Goal: Transaction & Acquisition: Purchase product/service

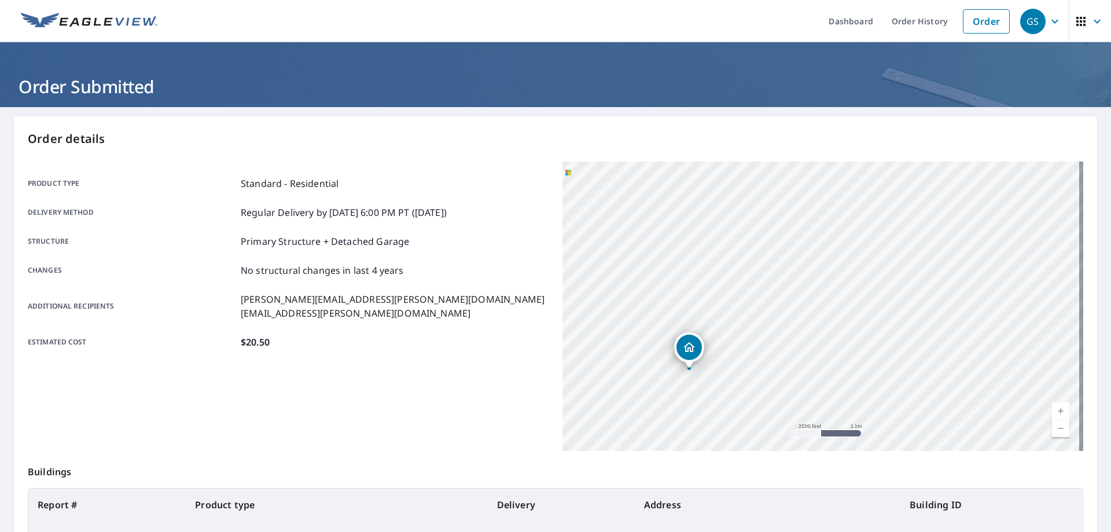
scroll to position [149, 0]
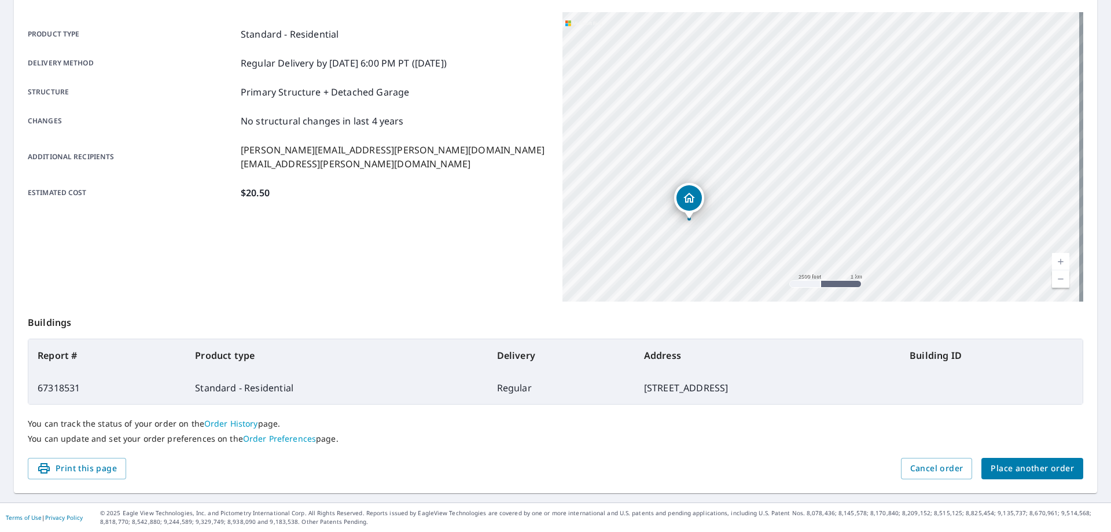
click at [1025, 470] on span "Place another order" at bounding box center [1032, 468] width 83 height 14
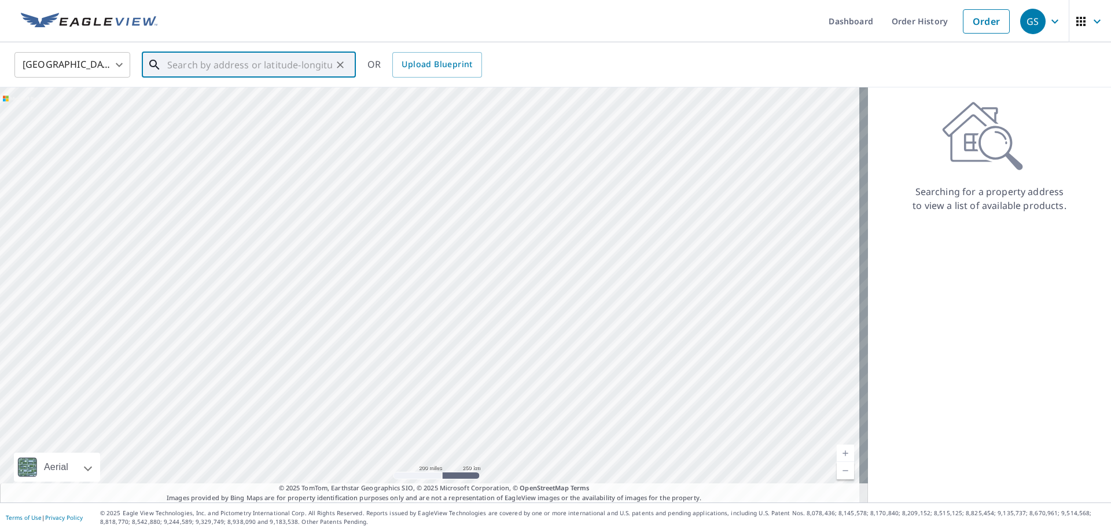
click at [185, 61] on input "text" at bounding box center [249, 65] width 165 height 32
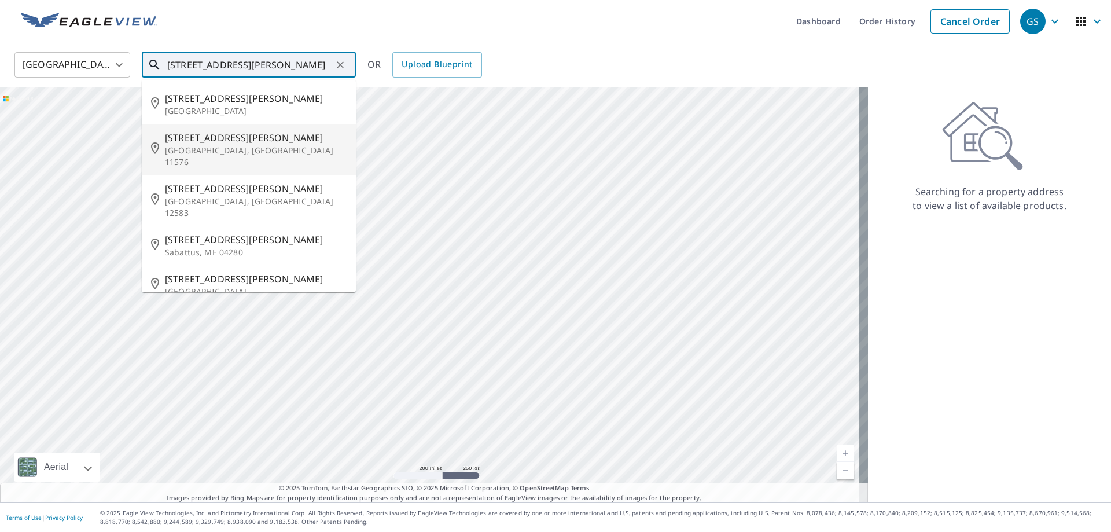
click at [177, 138] on span "[STREET_ADDRESS][PERSON_NAME]" at bounding box center [256, 138] width 182 height 14
type input "[STREET_ADDRESS][PERSON_NAME][PERSON_NAME]"
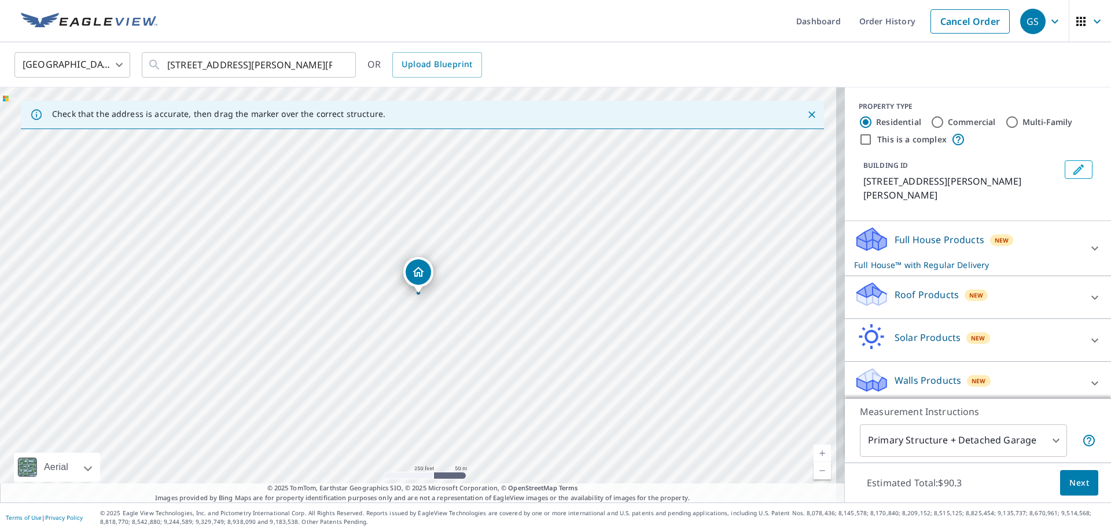
click at [1088, 290] on icon at bounding box center [1095, 297] width 14 height 14
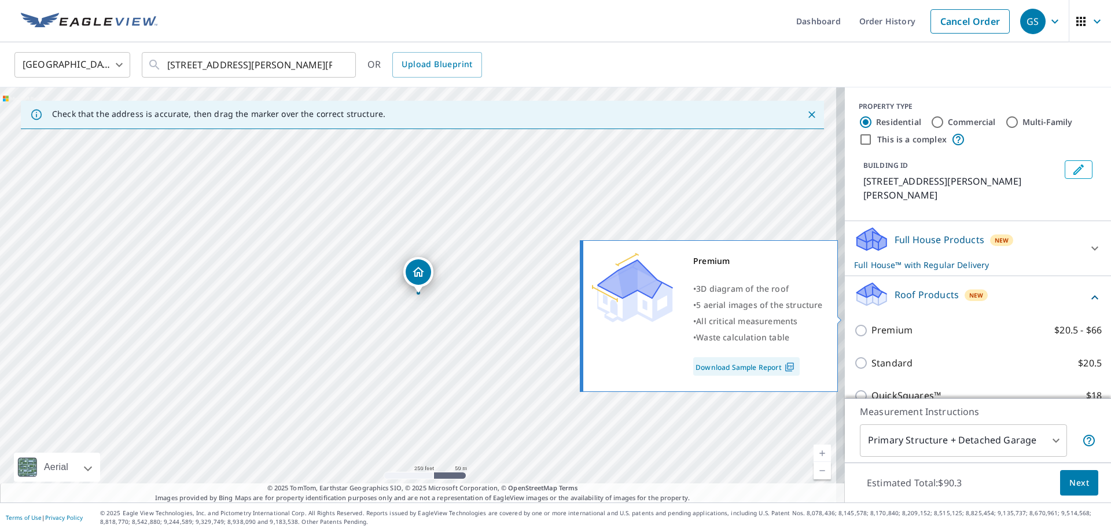
click at [871, 323] on p "Premium" at bounding box center [891, 330] width 41 height 14
click at [870, 323] on input "Premium $20.5 - $66" at bounding box center [862, 330] width 17 height 14
checkbox input "true"
checkbox input "false"
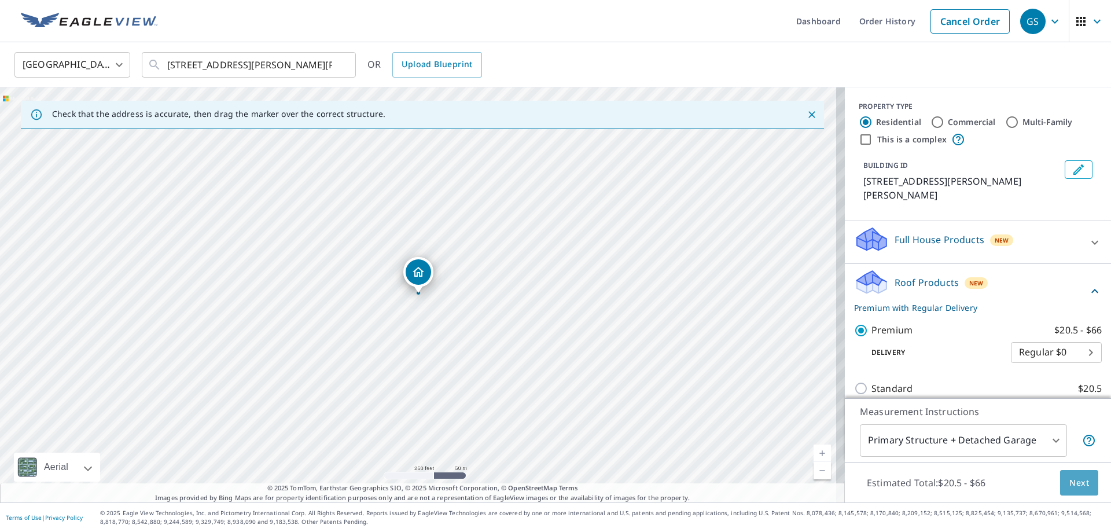
click at [1076, 481] on span "Next" at bounding box center [1079, 483] width 20 height 14
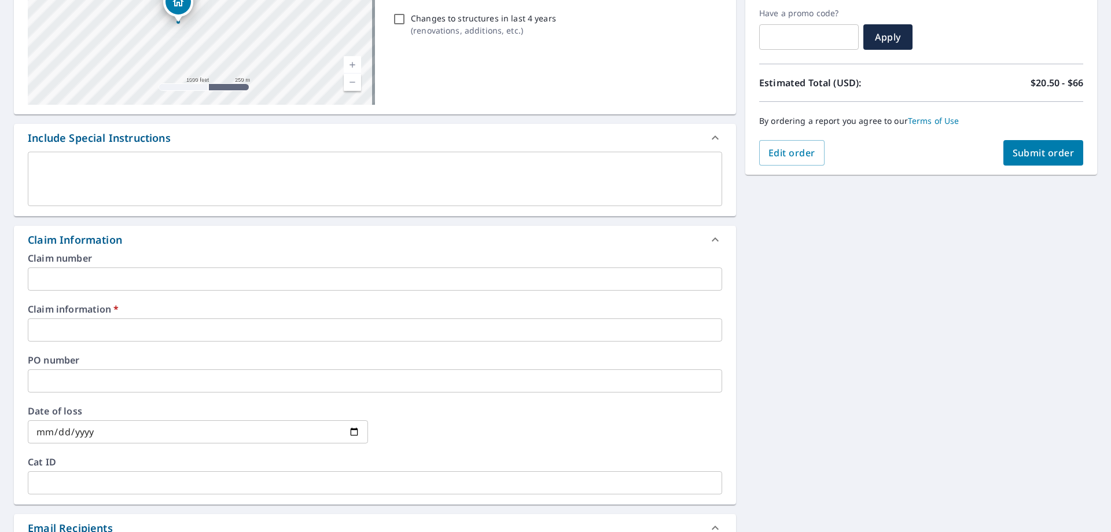
scroll to position [231, 0]
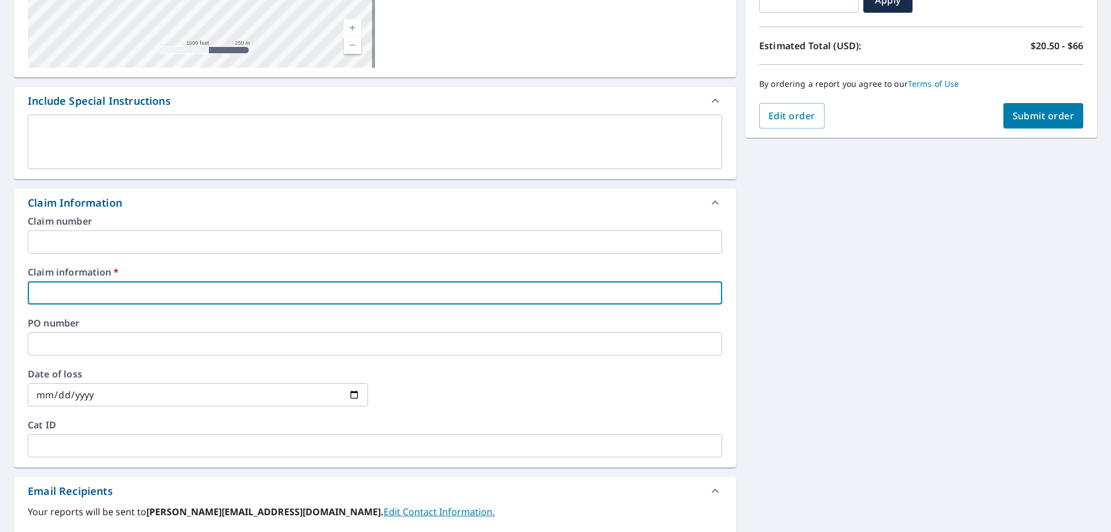
click at [90, 288] on input "text" at bounding box center [375, 292] width 694 height 23
type input "r"
checkbox input "true"
type input "ru"
checkbox input "true"
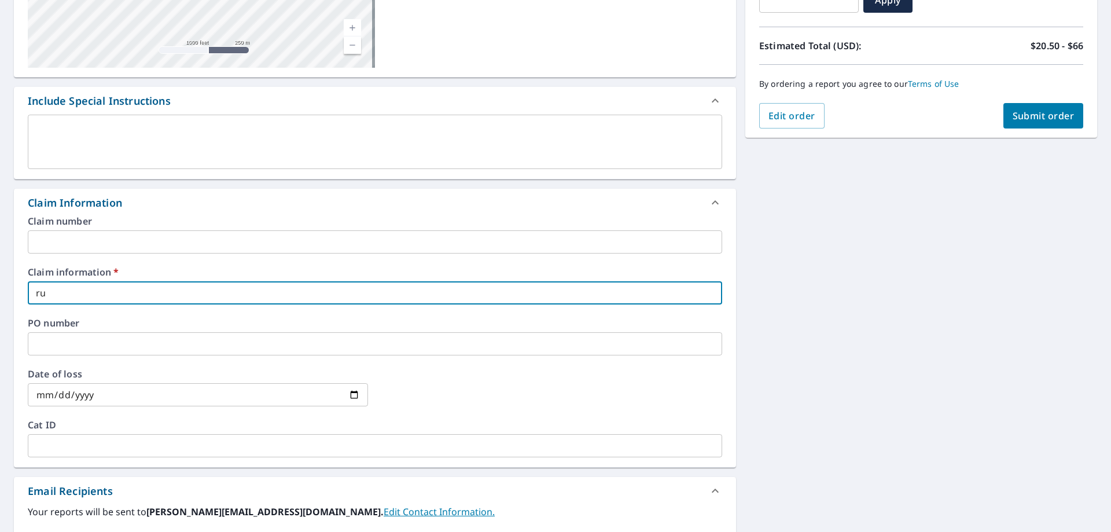
type input "rut"
checkbox input "true"
type input "[PERSON_NAME]"
checkbox input "true"
type input "[PERSON_NAME]"
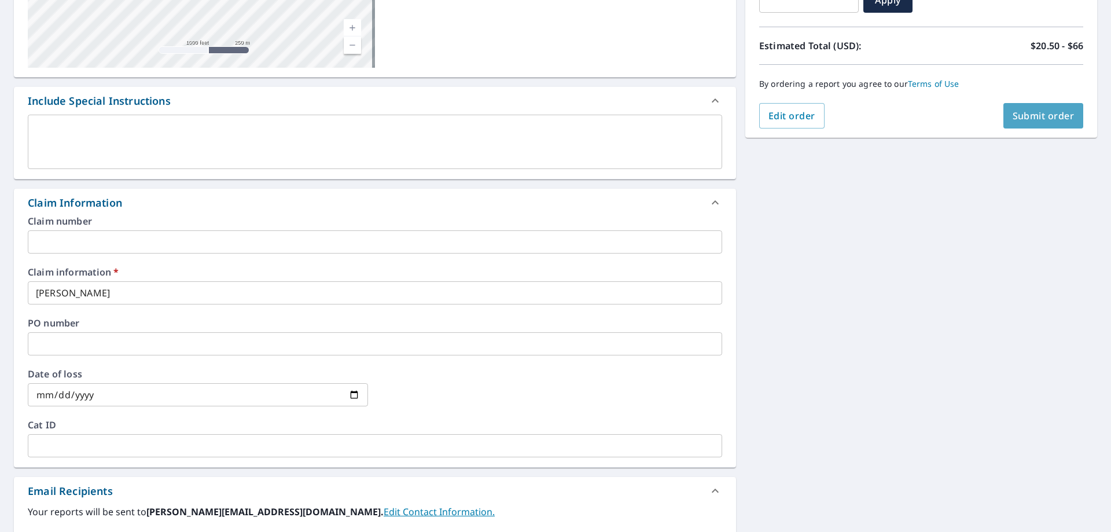
click at [1040, 111] on span "Submit order" at bounding box center [1044, 115] width 62 height 13
checkbox input "true"
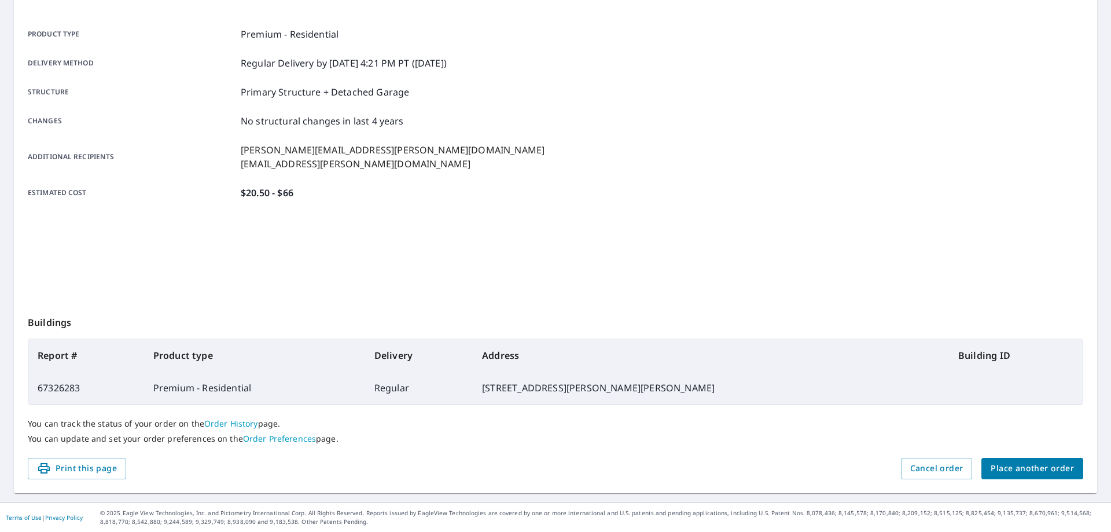
scroll to position [149, 0]
